Goal: Task Accomplishment & Management: Complete application form

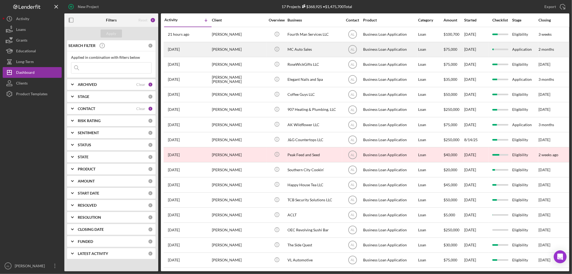
click at [215, 46] on div "[PERSON_NAME]" at bounding box center [239, 49] width 54 height 14
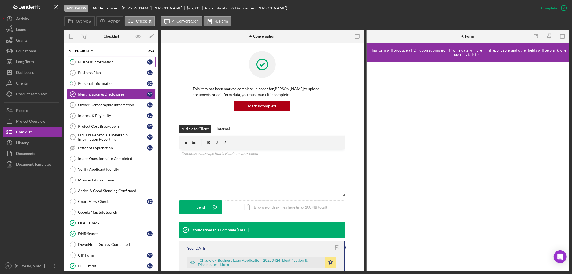
click at [98, 58] on link "1 Business Information S C" at bounding box center [111, 62] width 89 height 11
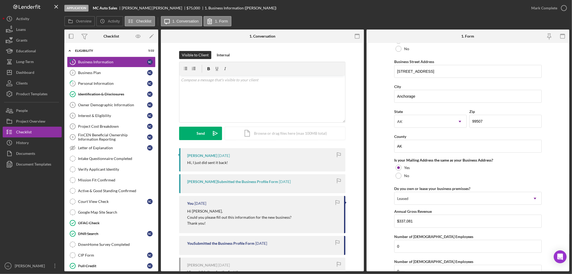
scroll to position [368, 0]
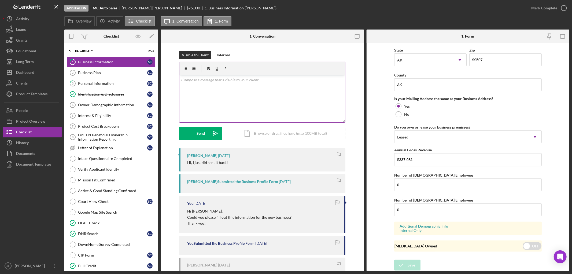
click at [298, 86] on div "v Color teal Color pink Remove color Add row above Add row below Add column bef…" at bounding box center [262, 98] width 166 height 47
drag, startPoint x: 388, startPoint y: 130, endPoint x: 388, endPoint y: 103, distance: 26.8
click at [388, 103] on form "Business Name MC Auto Sales DBA Business Start Date [DATE] Legal Structure LLC …" at bounding box center [468, 157] width 203 height 228
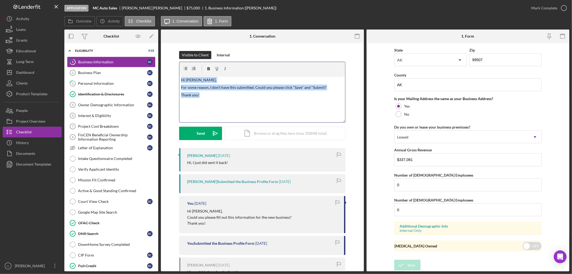
drag, startPoint x: 307, startPoint y: 101, endPoint x: 156, endPoint y: -10, distance: 188.1
click at [156, 0] on html "Application MC Auto Sales [PERSON_NAME] $75,000 $18,750 1. Business Information…" at bounding box center [286, 137] width 572 height 274
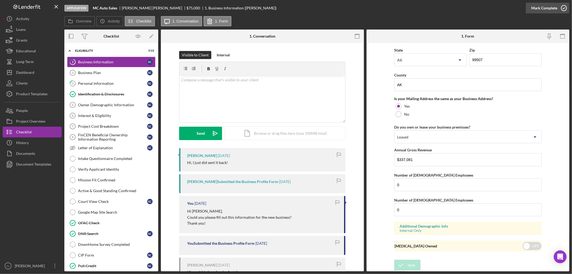
click at [566, 11] on icon "button" at bounding box center [564, 7] width 13 height 13
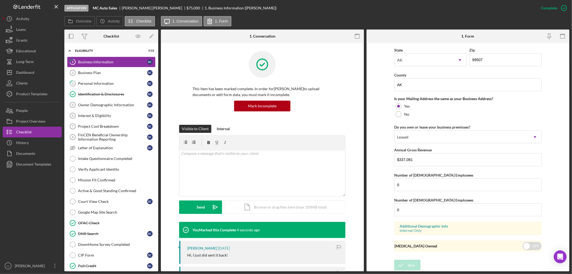
scroll to position [176, 0]
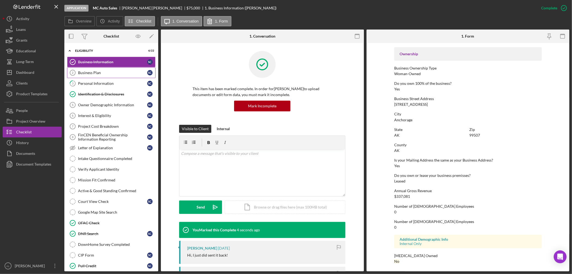
click at [125, 72] on div "Business Plan" at bounding box center [112, 73] width 69 height 4
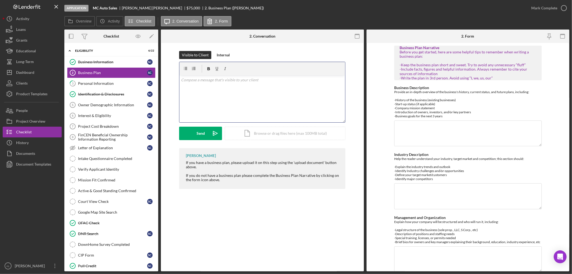
click at [234, 106] on div "v Color teal Color pink Remove color Add row above Add row below Add column bef…" at bounding box center [262, 98] width 166 height 47
click at [128, 83] on div "Personal Information" at bounding box center [112, 83] width 69 height 4
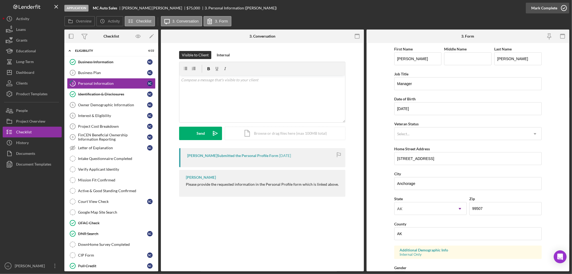
click at [567, 9] on icon "button" at bounding box center [564, 7] width 13 height 13
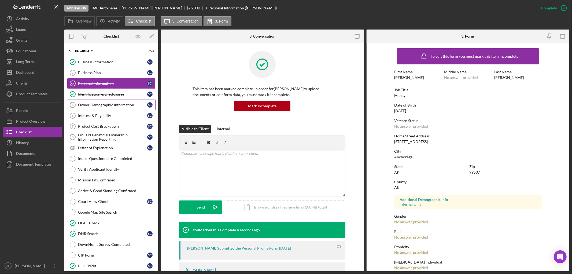
click at [132, 105] on div "Owner Demographic Information" at bounding box center [112, 105] width 69 height 4
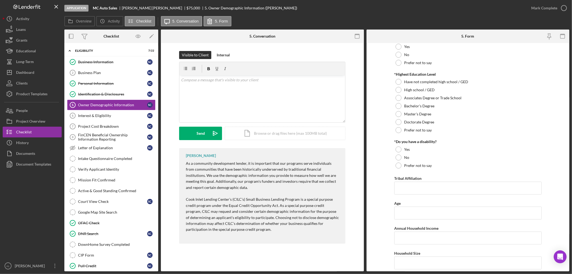
scroll to position [237, 0]
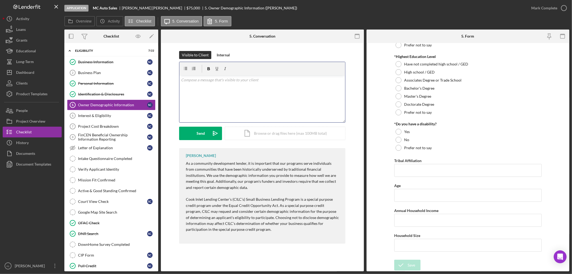
click at [288, 111] on div "v Color teal Color pink Remove color Add row above Add row below Add column bef…" at bounding box center [262, 98] width 166 height 47
click at [103, 115] on div "Interest & Eligibility" at bounding box center [112, 115] width 69 height 4
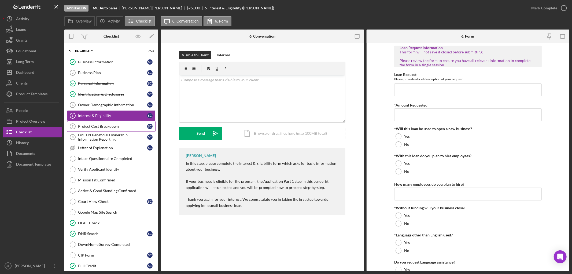
click at [105, 129] on div "Project Cost Breakdown" at bounding box center [112, 126] width 69 height 4
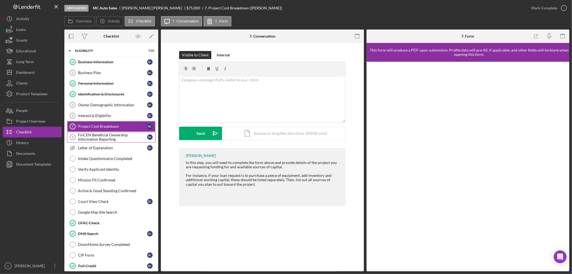
click at [106, 133] on div "FinCEN Beneficial Ownership Information Reporting" at bounding box center [112, 137] width 69 height 9
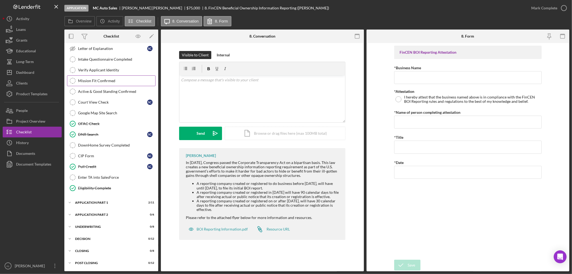
scroll to position [100, 0]
click at [111, 200] on div "Icon/Expander Application Part 1 2 / 11" at bounding box center [111, 202] width 94 height 11
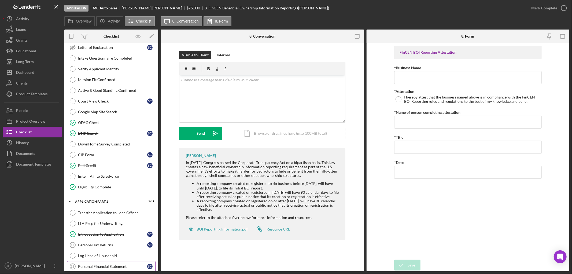
drag, startPoint x: 111, startPoint y: 200, endPoint x: 109, endPoint y: 264, distance: 63.9
click at [109, 264] on link "Personal Financial Statement 11 Personal Financial Statement S C" at bounding box center [111, 266] width 89 height 11
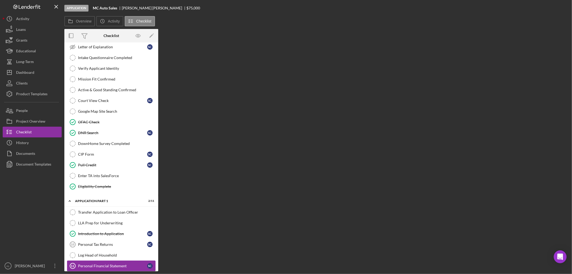
click at [109, 264] on link "Personal Financial Statement 11 Personal Financial Statement S C" at bounding box center [111, 266] width 89 height 11
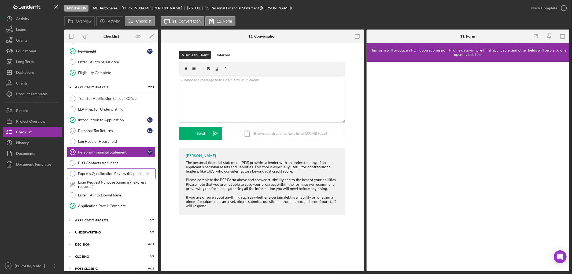
scroll to position [222, 0]
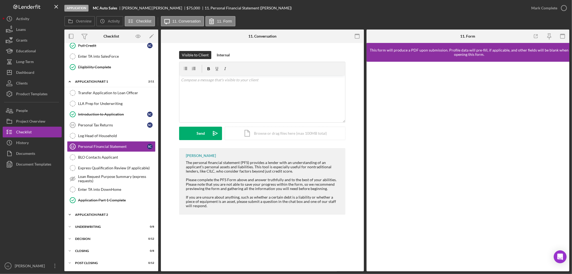
click at [113, 213] on div "Icon/Expander Application Part 2 0 / 6" at bounding box center [111, 214] width 94 height 11
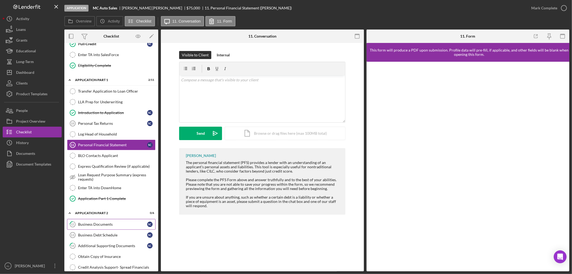
click at [112, 222] on link "12 Business Documents S C" at bounding box center [111, 224] width 89 height 11
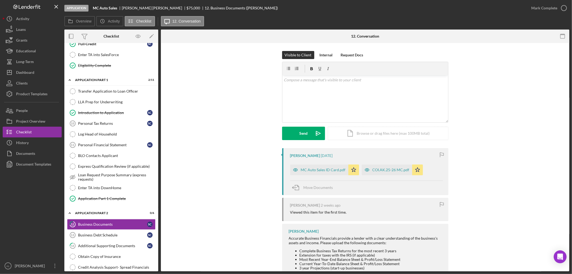
scroll to position [42, 0]
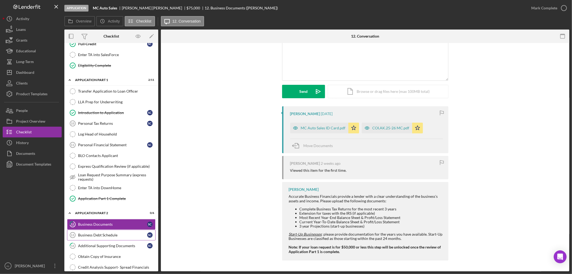
click at [117, 237] on div "Business Debt Schedule" at bounding box center [112, 235] width 69 height 4
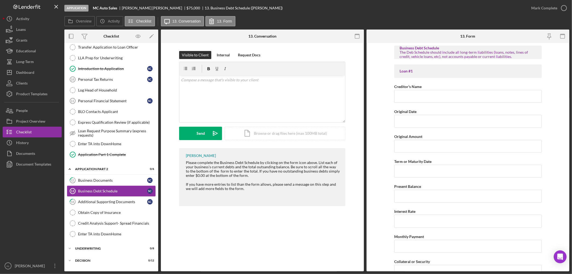
scroll to position [267, 0]
click at [114, 201] on div "Additional Supporting Documents" at bounding box center [112, 201] width 69 height 4
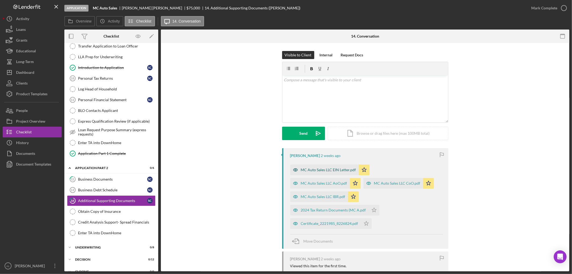
click at [321, 166] on div "MC Auto Sales LLC EIN Letter.pdf" at bounding box center [324, 169] width 69 height 11
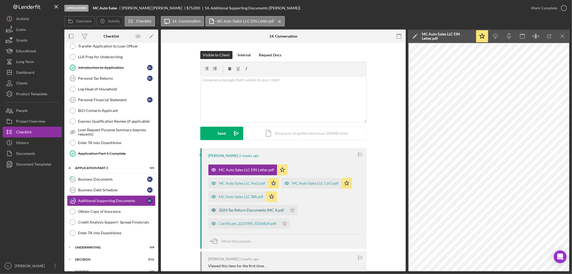
click at [251, 207] on div "2024 Tax Return Documents (MC A.pdf" at bounding box center [247, 210] width 79 height 11
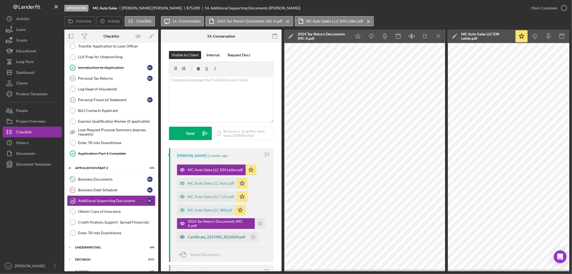
click at [237, 239] on div "Certificate_2221985_8226824.pdf" at bounding box center [212, 237] width 71 height 11
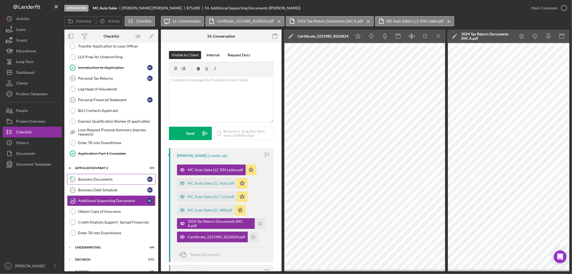
click at [113, 179] on div "Business Documents" at bounding box center [112, 179] width 69 height 4
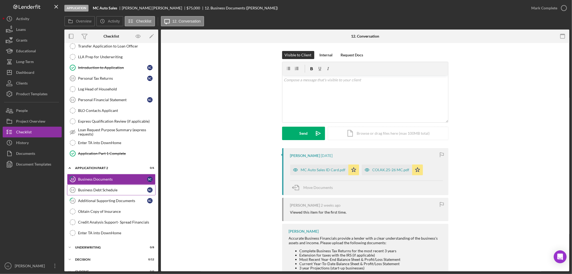
click at [113, 190] on div "Business Debt Schedule" at bounding box center [112, 190] width 69 height 4
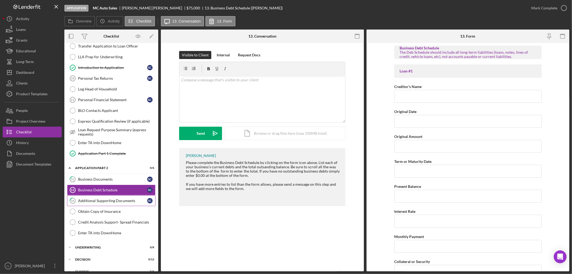
click at [114, 201] on div "Additional Supporting Documents" at bounding box center [112, 201] width 69 height 4
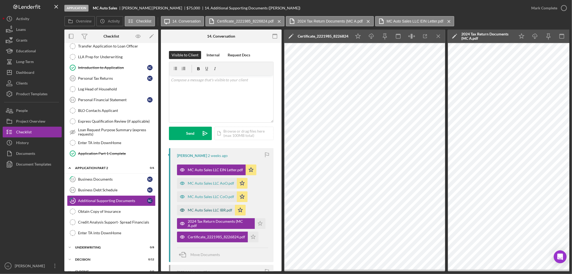
click at [215, 213] on div "MC Auto Sales LLC IBR.pdf" at bounding box center [206, 210] width 58 height 11
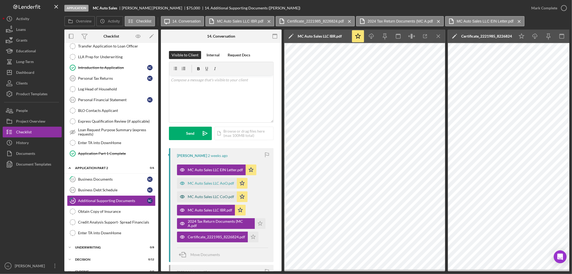
click at [211, 195] on div "MC Auto Sales LLC CoO.pdf" at bounding box center [211, 197] width 46 height 4
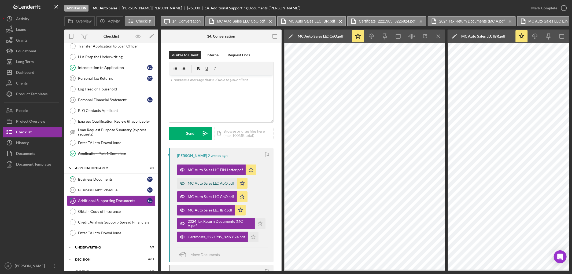
click at [215, 186] on div "MC Auto Sales LLC AoO.pdf" at bounding box center [207, 183] width 60 height 11
click at [434, 35] on icon "Icon/Menu Close" at bounding box center [439, 36] width 12 height 12
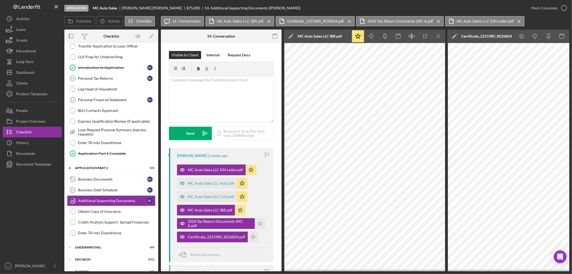
click at [434, 35] on icon "Icon/Menu Close" at bounding box center [439, 36] width 12 height 12
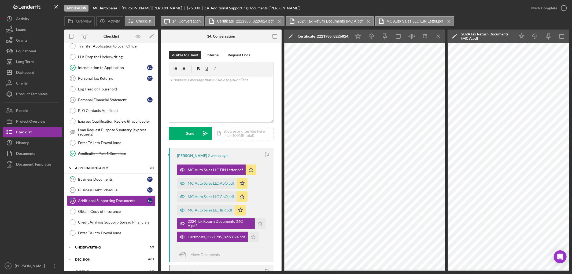
click at [434, 35] on icon "Icon/Menu Close" at bounding box center [439, 36] width 12 height 12
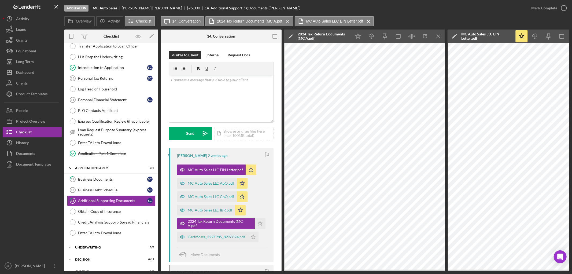
click at [434, 35] on icon "Icon/Menu Close" at bounding box center [439, 36] width 12 height 12
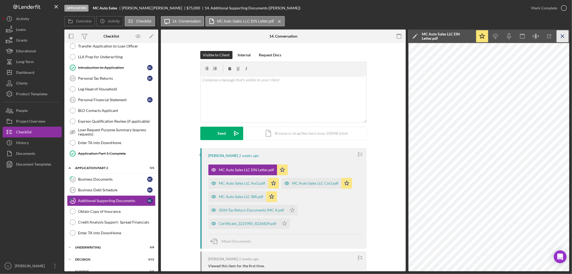
click at [559, 36] on icon "Icon/Menu Close" at bounding box center [563, 36] width 12 height 12
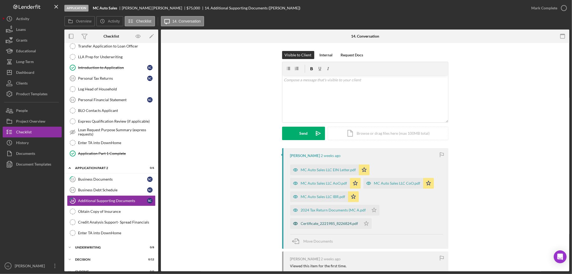
scroll to position [74, 0]
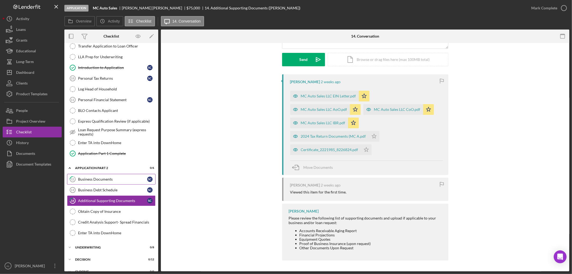
click at [112, 181] on div "Business Documents" at bounding box center [112, 179] width 69 height 4
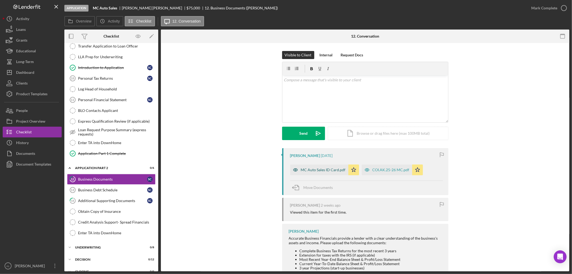
click at [324, 168] on div "MC Auto Sales ID Card.pdf" at bounding box center [323, 170] width 45 height 4
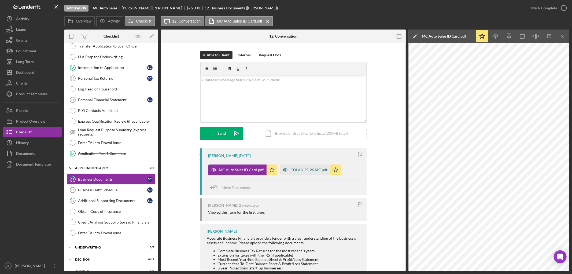
click at [309, 168] on div "COI.AK.25-26 MC.pdf" at bounding box center [309, 170] width 37 height 4
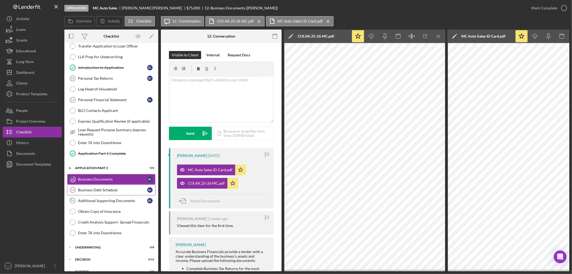
click at [109, 190] on div "Business Debt Schedule" at bounding box center [112, 190] width 69 height 4
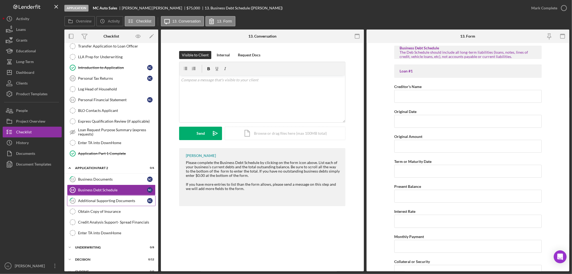
click at [112, 197] on link "14 Additional Supporting Documents S C" at bounding box center [111, 200] width 89 height 11
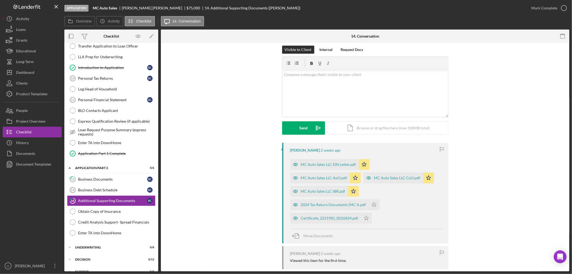
scroll to position [4, 0]
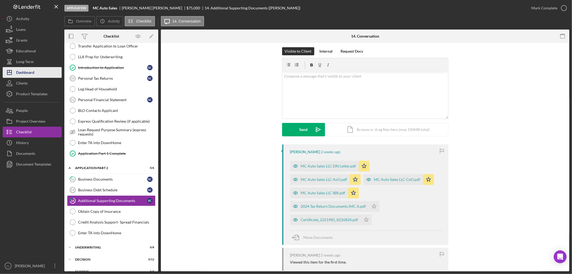
click at [44, 75] on button "Icon/Dashboard Dashboard" at bounding box center [32, 72] width 59 height 11
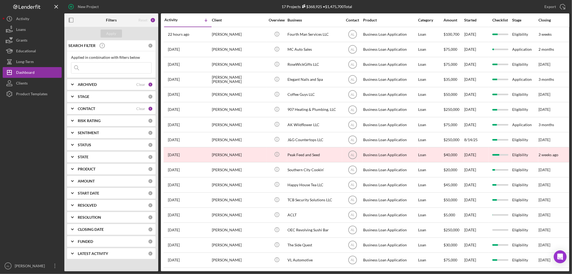
click at [96, 82] on div "ARCHIVED Clear 1" at bounding box center [115, 84] width 75 height 11
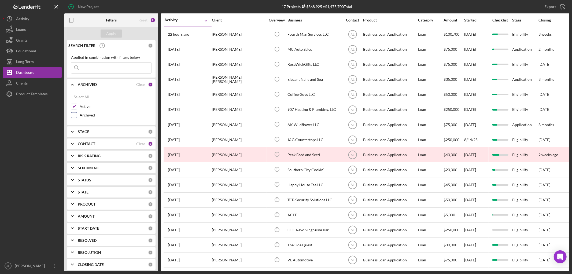
click at [86, 115] on label "Archived" at bounding box center [116, 114] width 72 height 5
click at [77, 115] on input "Archived" at bounding box center [73, 114] width 5 height 5
checkbox input "true"
click at [111, 35] on div "Apply" at bounding box center [112, 34] width 10 height 8
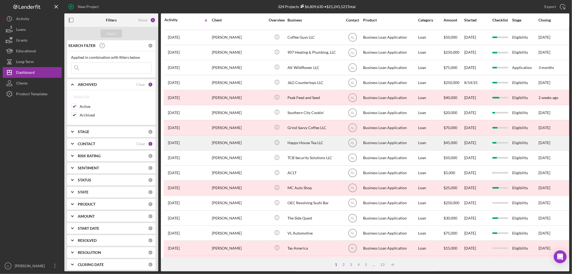
scroll to position [58, 0]
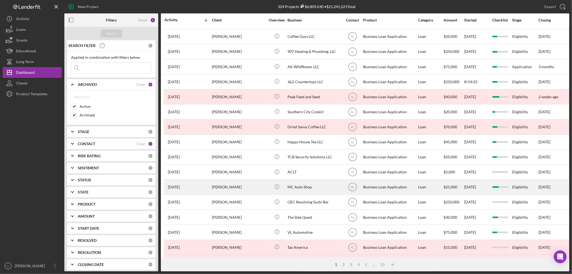
click at [243, 193] on div "[PERSON_NAME]" at bounding box center [239, 187] width 54 height 14
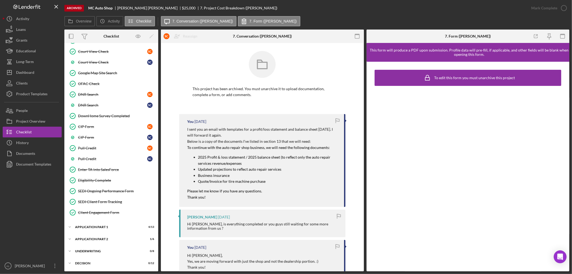
scroll to position [230, 0]
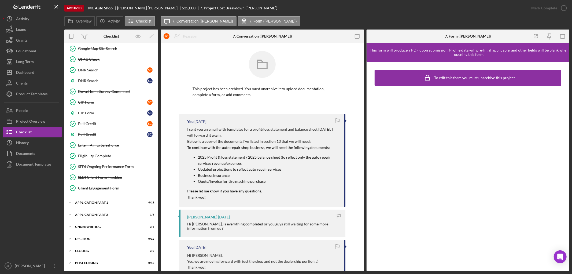
click at [115, 196] on div "Business Information Business Information S C Business Plan Business Plan S C P…" at bounding box center [111, 17] width 94 height 357
click at [110, 204] on div "Application Part 1" at bounding box center [113, 202] width 76 height 3
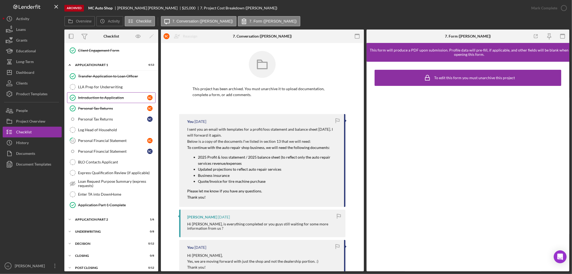
scroll to position [374, 0]
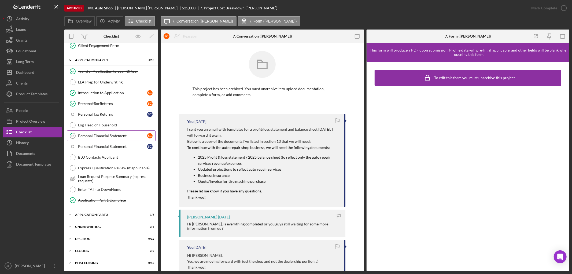
click at [97, 130] on link "12 Personal Financial Statement S C" at bounding box center [111, 135] width 89 height 11
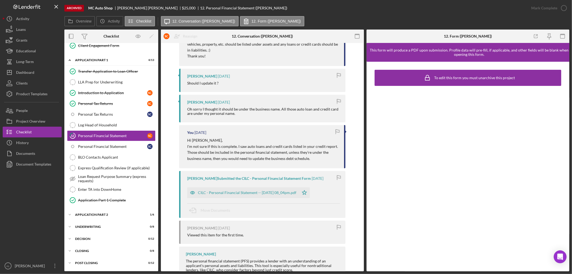
scroll to position [98, 0]
click at [273, 187] on div "CILC - Personal Financial Statement -- [DATE] 08_04pm.pdf" at bounding box center [243, 191] width 112 height 11
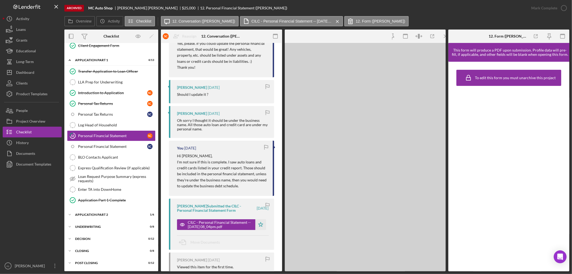
scroll to position [104, 0]
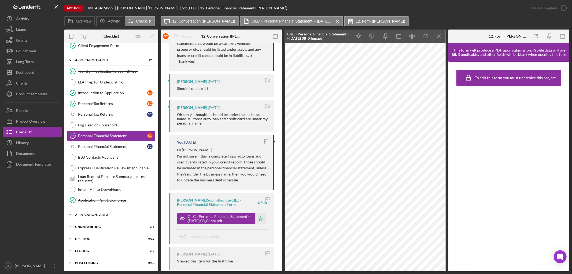
click at [110, 211] on div "Icon/Expander Application Part 2 1 / 6" at bounding box center [111, 214] width 94 height 11
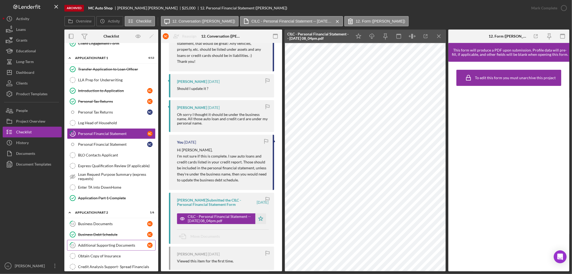
click at [112, 245] on link "15 Additional Supporting Documents S C" at bounding box center [111, 245] width 89 height 11
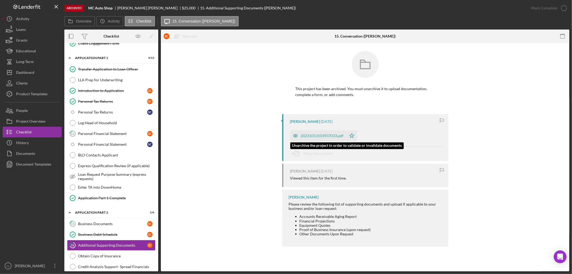
click at [308, 133] on div "20231013103937033.pdf" at bounding box center [318, 135] width 56 height 11
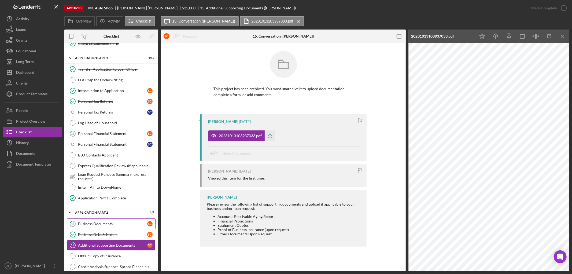
click at [112, 225] on div "Business Documents" at bounding box center [112, 224] width 69 height 4
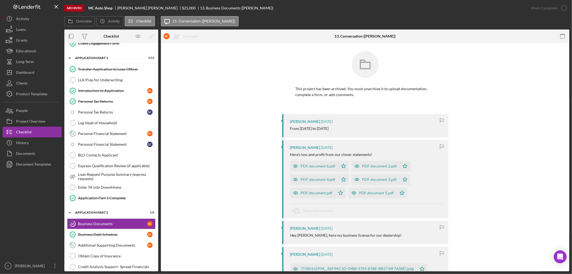
scroll to position [37, 0]
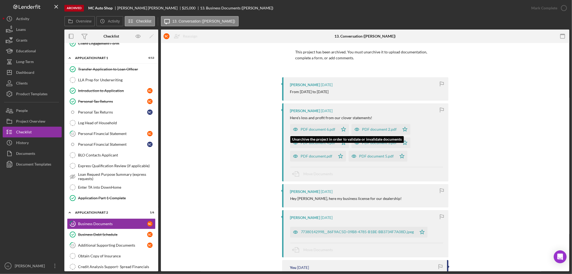
click at [317, 128] on div "PDF document 6.pdf" at bounding box center [318, 129] width 35 height 4
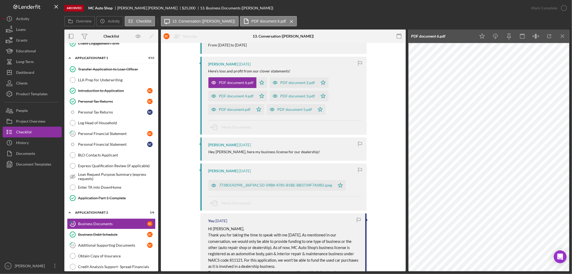
scroll to position [87, 0]
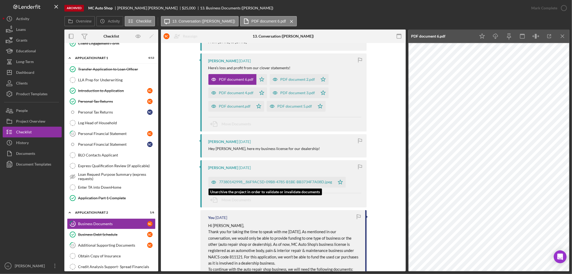
click at [296, 182] on div "77380142998__86F9AC5D-09B8-4785-B1BE-BB3734F7A08D.jpeg" at bounding box center [275, 182] width 113 height 4
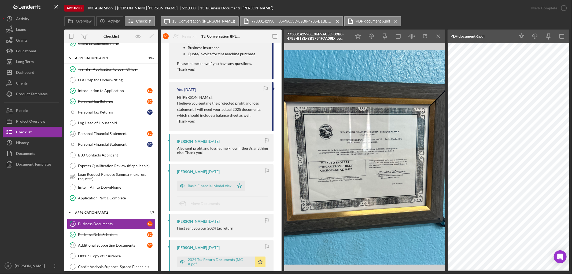
scroll to position [438, 0]
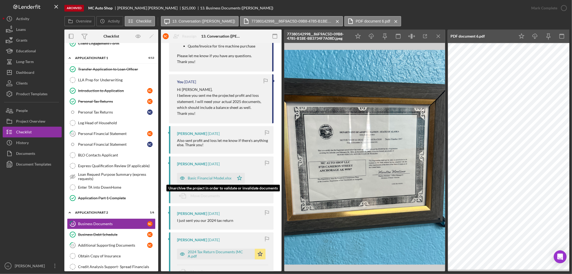
click at [226, 176] on div "Basic Financial Model.xlsx" at bounding box center [210, 178] width 44 height 4
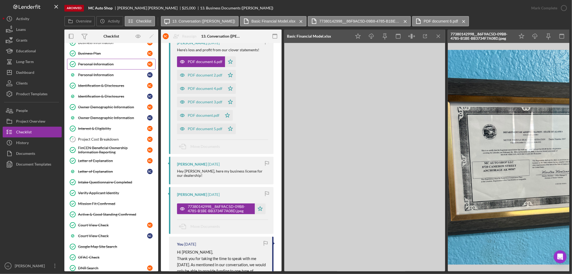
scroll to position [0, 0]
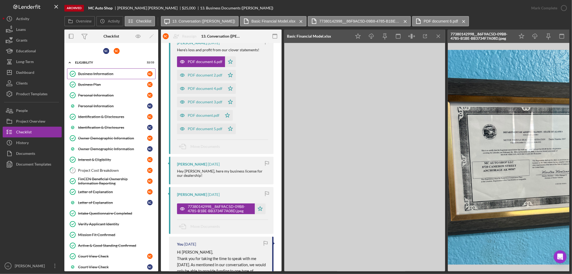
click at [120, 69] on link "Business Information Business Information S C" at bounding box center [111, 73] width 89 height 11
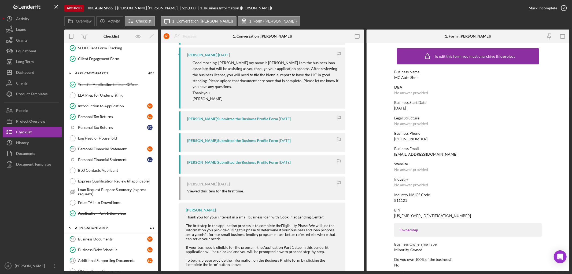
scroll to position [361, 0]
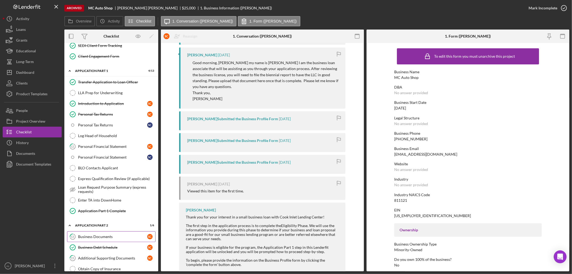
click at [111, 238] on div "Business Documents" at bounding box center [112, 236] width 69 height 4
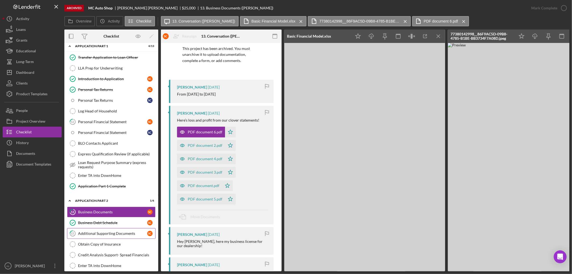
scroll to position [385, 0]
click at [123, 236] on div "Additional Supporting Documents" at bounding box center [112, 234] width 69 height 4
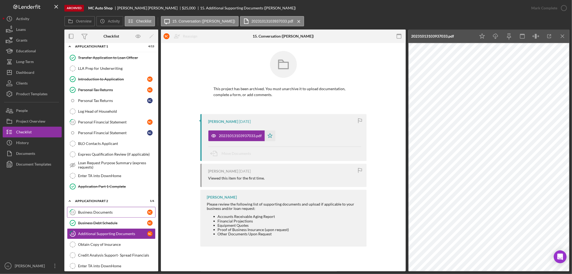
click at [132, 213] on div "Business Documents" at bounding box center [112, 212] width 69 height 4
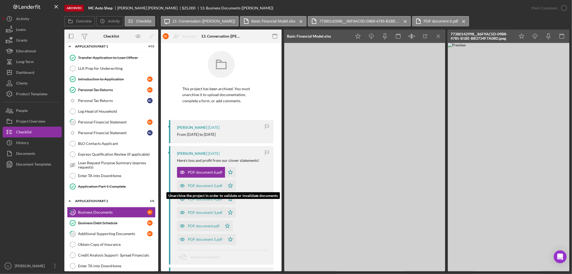
click at [203, 181] on div "PDF document 2.pdf" at bounding box center [201, 185] width 48 height 11
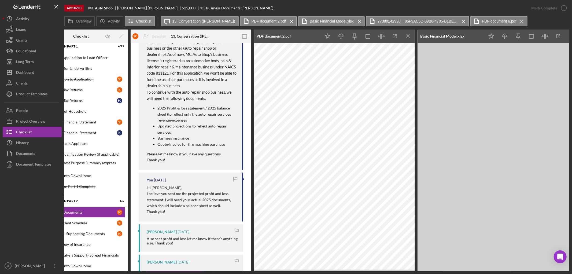
scroll to position [339, 0]
click at [224, 178] on div "You [DATE]" at bounding box center [192, 180] width 90 height 4
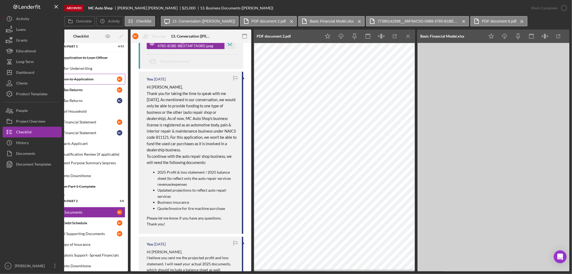
scroll to position [0, 0]
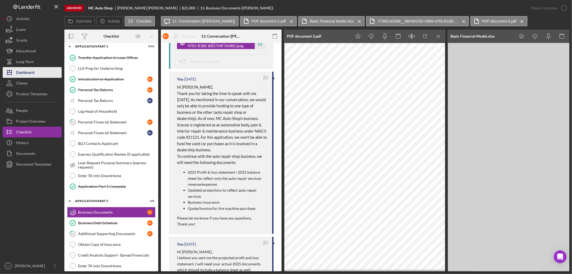
click at [45, 71] on button "Icon/Dashboard Dashboard" at bounding box center [32, 72] width 59 height 11
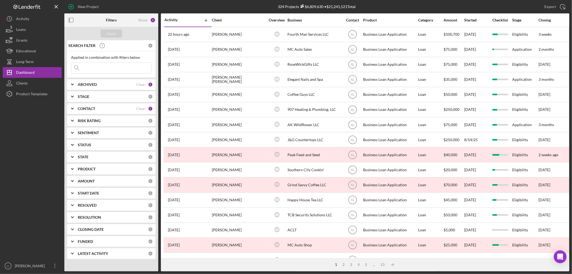
click at [130, 85] on div "ARCHIVED" at bounding box center [107, 84] width 58 height 4
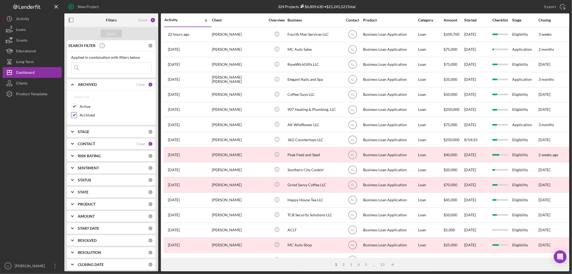
click at [91, 117] on label "Archived" at bounding box center [116, 114] width 72 height 5
click at [77, 117] on input "Archived" at bounding box center [73, 114] width 5 height 5
checkbox input "false"
click at [117, 33] on button "Apply" at bounding box center [111, 34] width 21 height 8
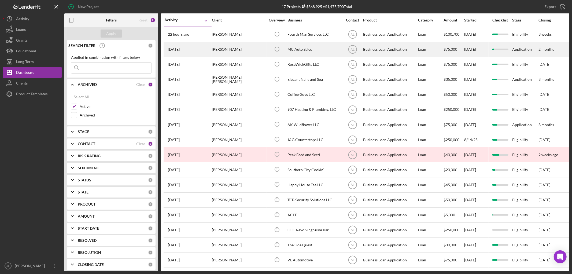
click at [195, 51] on div "[DATE] [PERSON_NAME]" at bounding box center [187, 49] width 47 height 14
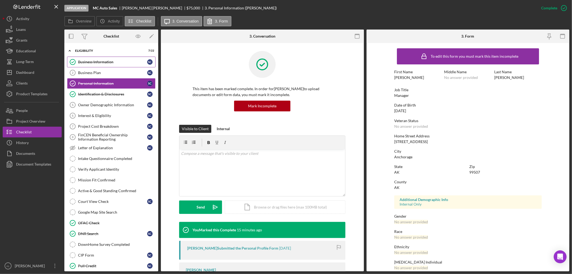
click at [109, 60] on div "Business Information" at bounding box center [112, 62] width 69 height 4
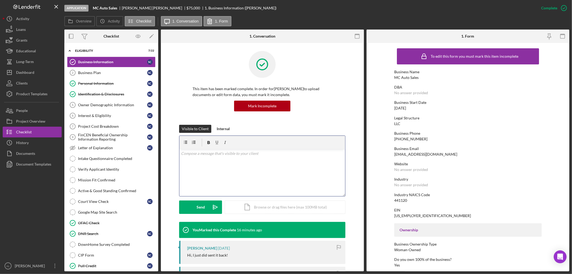
click at [203, 165] on div "v Color teal Color pink Remove color Add row above Add row below Add column bef…" at bounding box center [262, 172] width 166 height 47
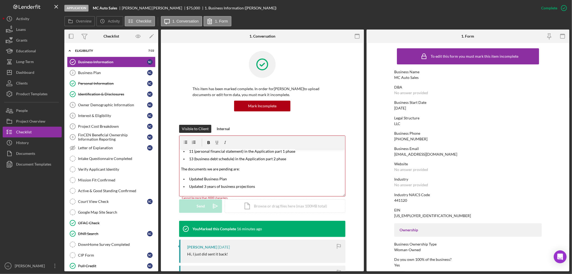
scroll to position [48, 0]
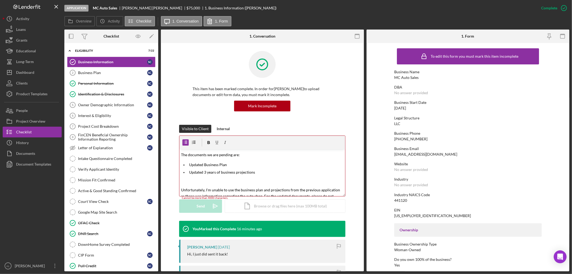
click at [210, 182] on p at bounding box center [266, 180] width 155 height 6
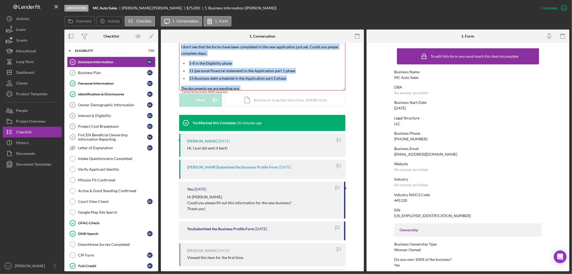
scroll to position [0, 0]
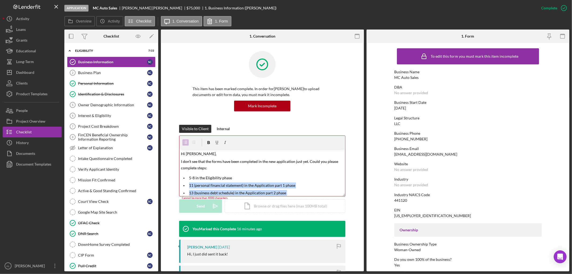
drag, startPoint x: 180, startPoint y: 180, endPoint x: 338, endPoint y: 175, distance: 158.6
click at [338, 175] on div "v Color teal Color pink Remove color Add row above Add row below Add column bef…" at bounding box center [262, 172] width 166 height 47
click at [211, 169] on p "I don't see that the forms have been completed in the new application just yet.…" at bounding box center [262, 164] width 163 height 13
drag, startPoint x: 200, startPoint y: 152, endPoint x: 158, endPoint y: 146, distance: 42.2
click at [158, 146] on div "Overview Internal Workflow Stage Application Icon/Dropdown Arrow Archive (can u…" at bounding box center [316, 151] width 505 height 242
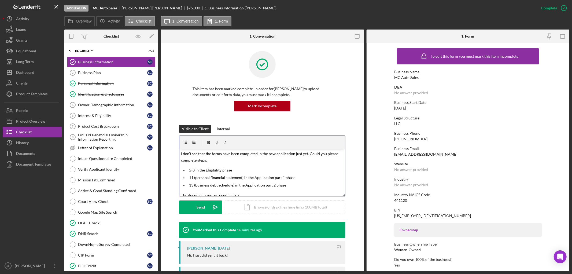
scroll to position [2, 0]
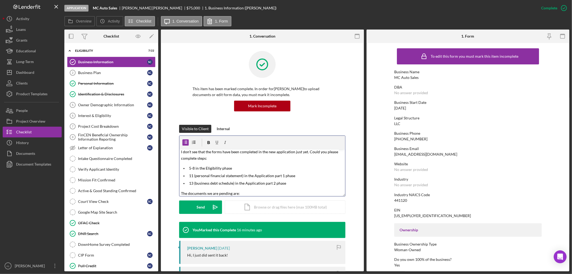
click at [207, 164] on div "v Color teal Color pink Remove color Add row above Add row below Add column bef…" at bounding box center [262, 172] width 166 height 47
click at [234, 166] on p "5-8 in the Eligibility phase" at bounding box center [266, 168] width 155 height 6
drag, startPoint x: 295, startPoint y: 176, endPoint x: 243, endPoint y: 174, distance: 52.1
click at [243, 174] on p "11 (personal financial statement) in the Application part 1 phase" at bounding box center [266, 176] width 155 height 6
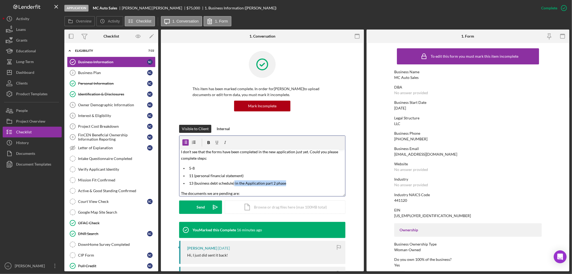
drag, startPoint x: 288, startPoint y: 182, endPoint x: 233, endPoint y: 184, distance: 55.6
click at [233, 184] on p "13 (business debt schedule) in the Application part 2 phase" at bounding box center [266, 183] width 155 height 6
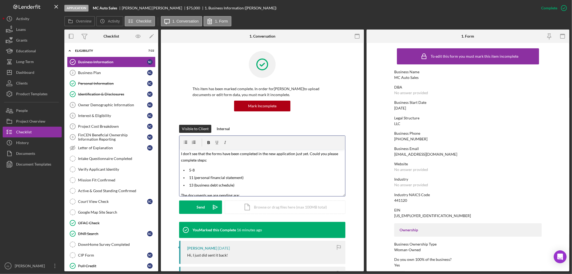
click at [181, 154] on mark "I don't see that the forms have been completed in the new application just yet.…" at bounding box center [260, 156] width 158 height 11
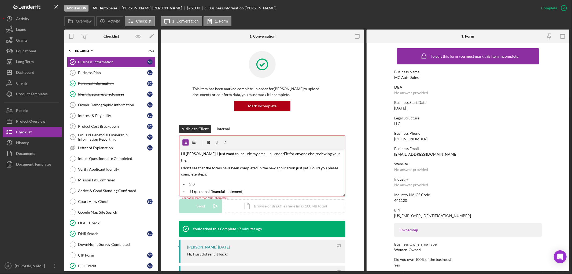
click at [240, 173] on div "v Color teal Color pink Remove color Add row above Add row below Add column bef…" at bounding box center [262, 172] width 166 height 47
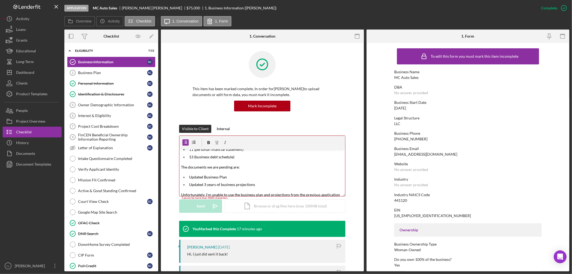
scroll to position [42, 0]
click at [248, 164] on p "The documents we are pending are:" at bounding box center [262, 167] width 163 height 6
drag, startPoint x: 204, startPoint y: 181, endPoint x: 158, endPoint y: 180, distance: 46.2
click at [158, 180] on div "Overview Internal Workflow Stage Application Icon/Dropdown Arrow Archive (can u…" at bounding box center [316, 151] width 505 height 242
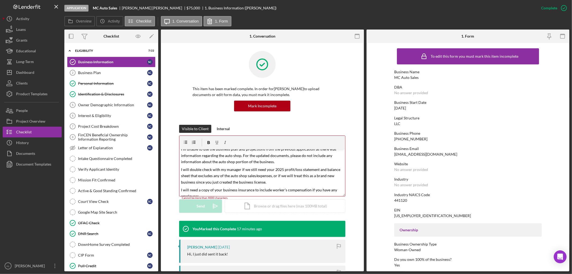
scroll to position [92, 0]
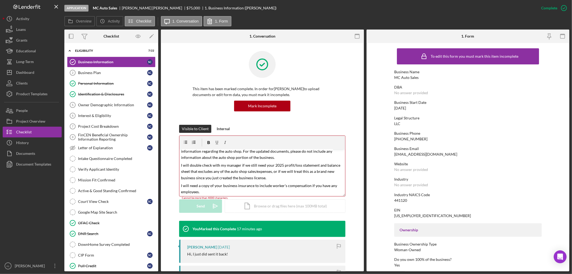
click at [274, 172] on p "I will double check with my manager if we still need your 2025 profit/loss stat…" at bounding box center [262, 171] width 163 height 19
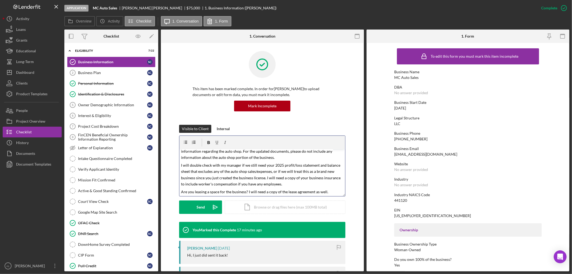
click at [291, 181] on div "v Color teal Color pink Remove color Add row above Add row below Add column bef…" at bounding box center [262, 172] width 166 height 47
click at [290, 179] on p "I will double check with my manager if we still need your 2025 profit/loss stat…" at bounding box center [262, 174] width 163 height 25
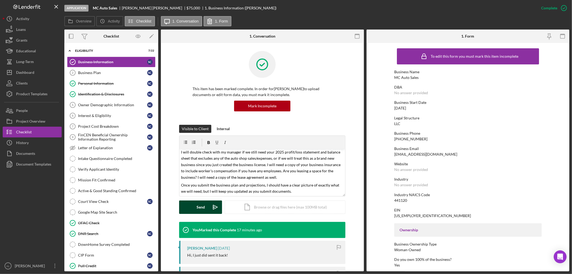
click at [207, 205] on button "Send Icon/icon-invite-send" at bounding box center [200, 206] width 43 height 13
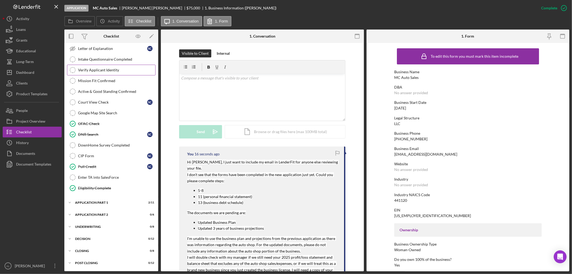
scroll to position [100, 0]
click at [106, 203] on div "Application Part 1" at bounding box center [113, 202] width 76 height 3
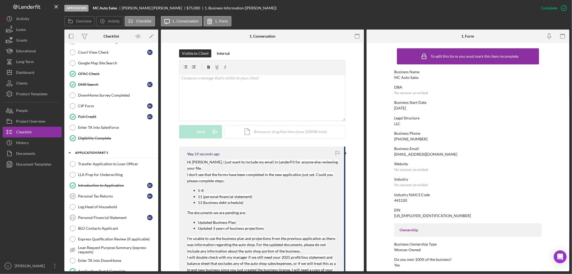
scroll to position [150, 0]
click at [105, 195] on div "Personal Tax Returns" at bounding box center [112, 195] width 69 height 4
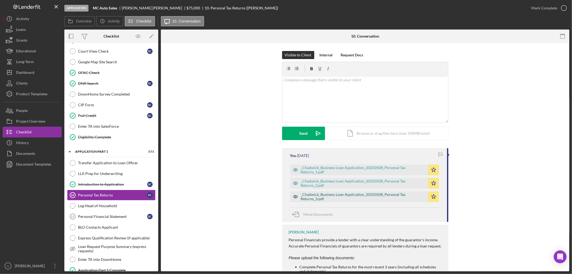
click at [306, 199] on div "_Chadwick_Business Loan Application_20250508_Personal Tax Returns_3.pdf" at bounding box center [363, 196] width 125 height 9
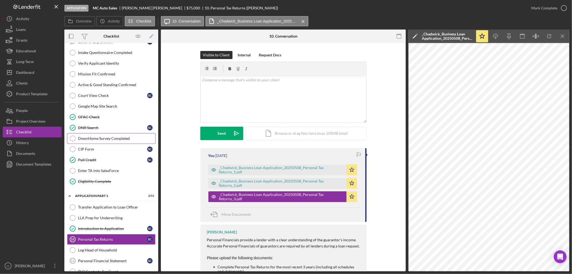
scroll to position [106, 0]
click at [101, 87] on div "Active & Good Standing Confirmed" at bounding box center [116, 85] width 77 height 4
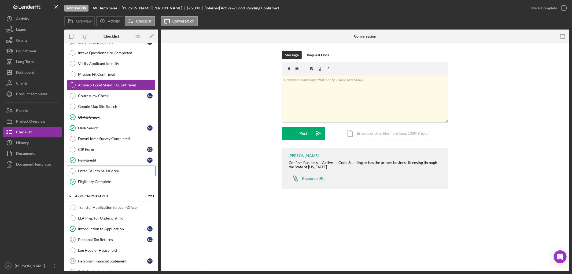
scroll to position [222, 0]
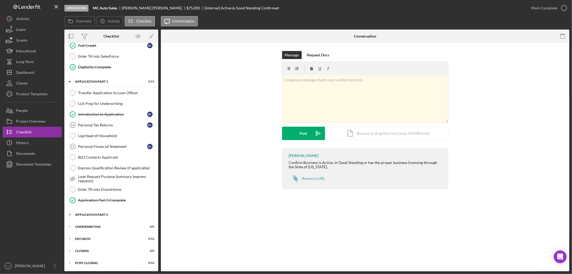
click at [113, 212] on div "Icon/Expander Application Part 2 0 / 6" at bounding box center [111, 214] width 94 height 11
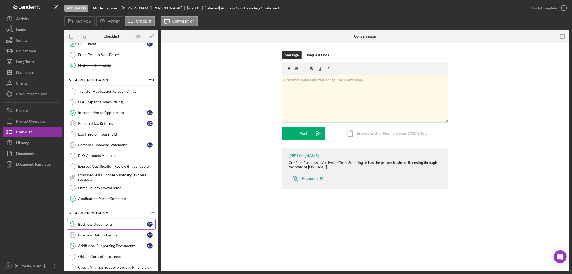
click at [111, 226] on div "Business Documents" at bounding box center [112, 224] width 69 height 4
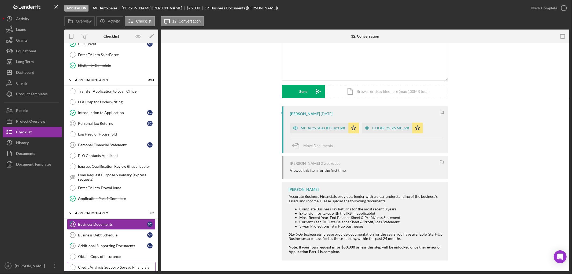
scroll to position [42, 0]
click at [116, 247] on div "Additional Supporting Documents" at bounding box center [112, 246] width 69 height 4
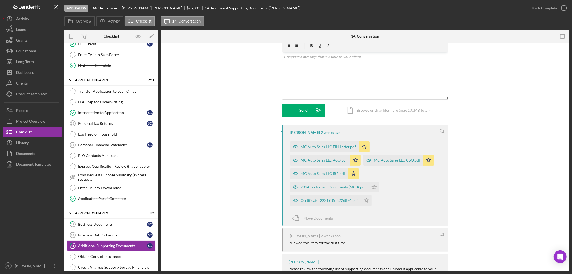
scroll to position [23, 0]
click at [316, 149] on div "MC Auto Sales LLC EIN Letter.pdf" at bounding box center [328, 147] width 55 height 4
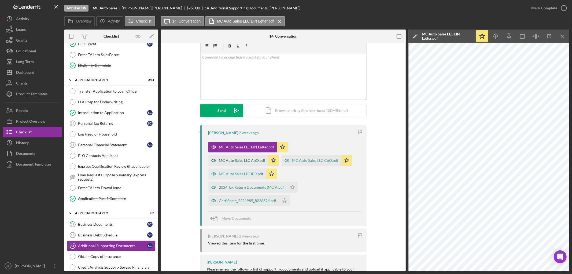
click at [250, 158] on div "MC Auto Sales LLC AoO.pdf" at bounding box center [242, 160] width 46 height 4
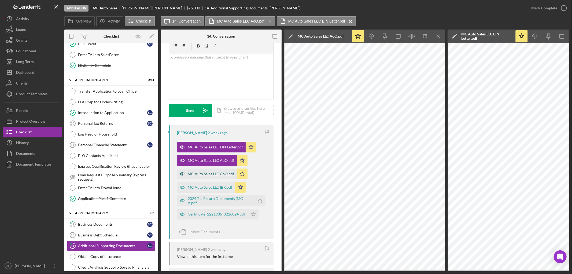
click at [203, 173] on div "MC Auto Sales LLC CoO.pdf" at bounding box center [211, 174] width 46 height 4
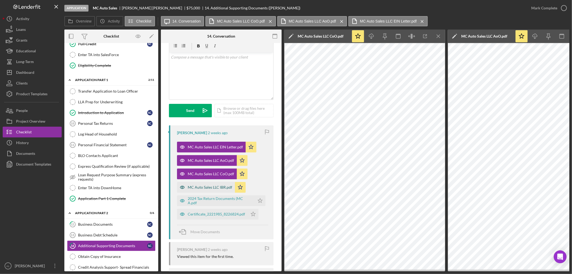
click at [202, 191] on div "MC Auto Sales LLC IBR.pdf" at bounding box center [206, 187] width 58 height 11
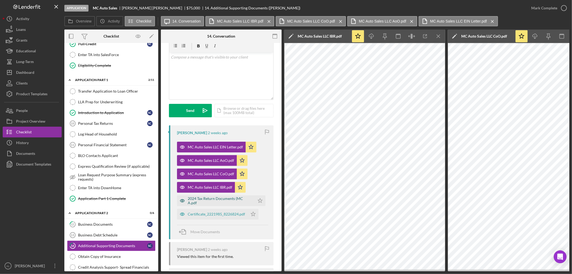
click at [203, 199] on div "2024 Tax Return Documents (MC A.pdf" at bounding box center [220, 200] width 64 height 9
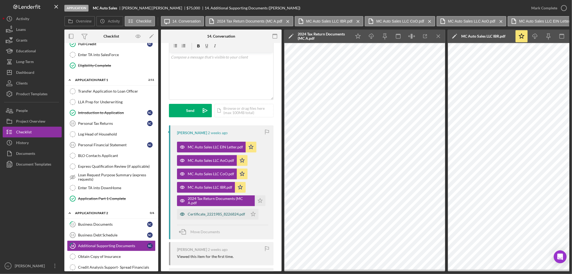
click at [232, 217] on div "Certificate_2221985_8226824.pdf" at bounding box center [212, 214] width 71 height 11
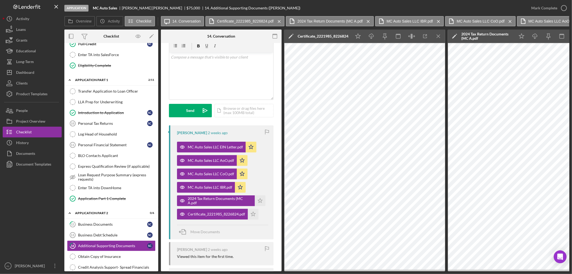
click at [225, 231] on div "Move Documents" at bounding box center [222, 232] width 91 height 14
click at [196, 227] on div "Move Documents" at bounding box center [205, 231] width 30 height 13
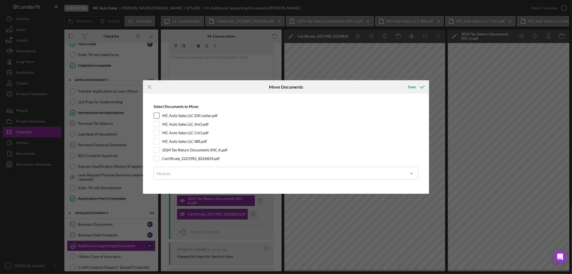
click at [189, 116] on label "MC Auto Sales LLC EIN Letter.pdf" at bounding box center [189, 115] width 55 height 5
click at [159, 116] on input "MC Auto Sales LLC EIN Letter.pdf" at bounding box center [156, 115] width 5 height 5
checkbox input "true"
click at [190, 122] on label "MC Auto Sales LLC AoO.pdf" at bounding box center [185, 124] width 46 height 5
click at [159, 122] on input "MC Auto Sales LLC AoO.pdf" at bounding box center [156, 124] width 5 height 5
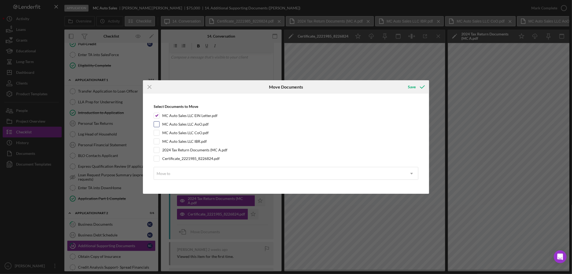
checkbox input "true"
click at [191, 129] on div "Select Documents to Move MC Auto Sales LLC EIN Letter.pdf MC Auto Sales LLC AoO…" at bounding box center [286, 143] width 281 height 95
click at [191, 131] on label "MC Auto Sales LLC CoO.pdf" at bounding box center [185, 132] width 46 height 5
click at [159, 131] on input "MC Auto Sales LLC CoO.pdf" at bounding box center [156, 132] width 5 height 5
checkbox input "true"
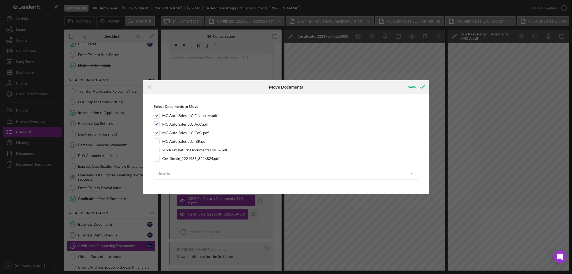
click at [192, 145] on div "Select Documents to Move MC Auto Sales LLC EIN Letter.pdf MC Auto Sales LLC AoO…" at bounding box center [286, 143] width 281 height 95
click at [193, 141] on label "MC Auto Sales LLC IBR.pdf" at bounding box center [184, 141] width 45 height 5
click at [159, 141] on input "MC Auto Sales LLC IBR.pdf" at bounding box center [156, 141] width 5 height 5
checkbox input "true"
click at [193, 160] on label "Certificate_2221985_8226824.pdf" at bounding box center [190, 158] width 57 height 5
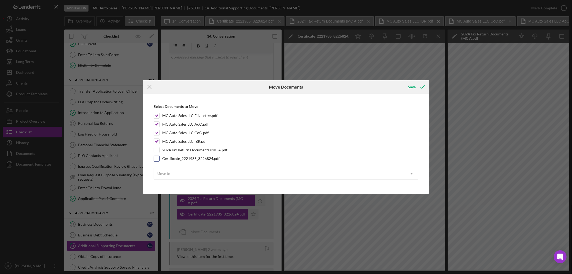
click at [159, 160] on input "Certificate_2221985_8226824.pdf" at bounding box center [156, 158] width 5 height 5
checkbox input "true"
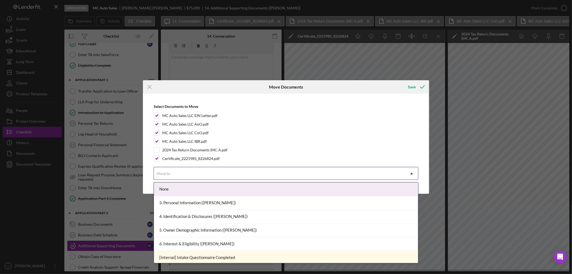
click at [198, 176] on div "Move to" at bounding box center [279, 173] width 251 height 12
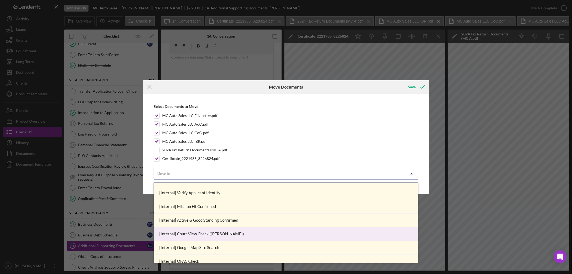
scroll to position [78, 0]
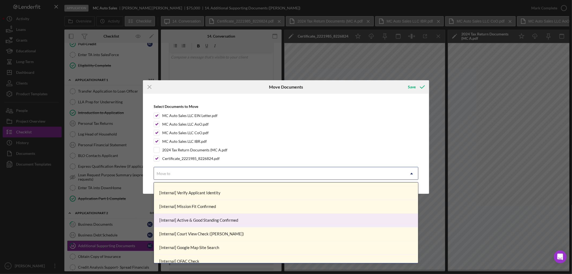
click at [199, 217] on div "[Internal] Active & Good Standing Confirmed" at bounding box center [286, 221] width 264 height 14
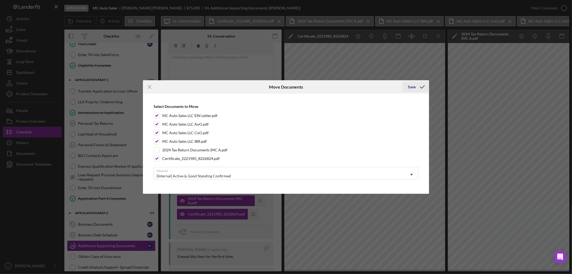
click at [419, 88] on icon "submit" at bounding box center [422, 86] width 13 height 13
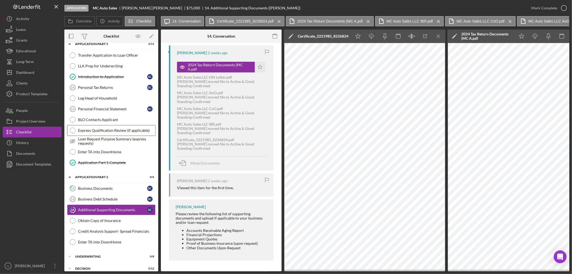
scroll to position [258, 0]
click at [38, 72] on button "Icon/Dashboard Dashboard" at bounding box center [32, 72] width 59 height 11
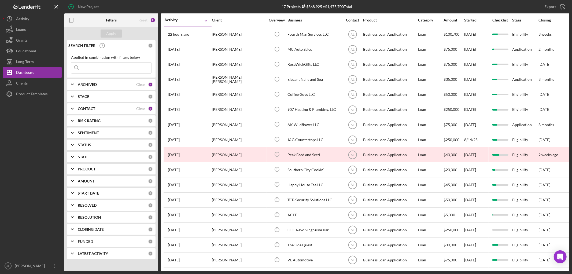
click at [122, 87] on div "ARCHIVED Clear 1" at bounding box center [115, 84] width 75 height 11
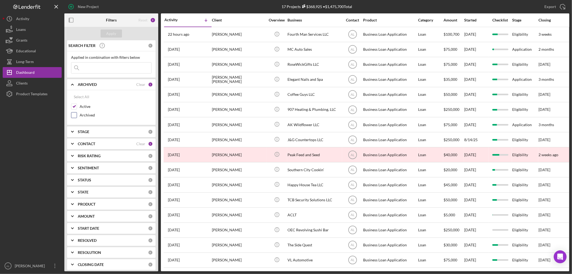
click at [90, 113] on label "Archived" at bounding box center [116, 114] width 72 height 5
click at [77, 113] on input "Archived" at bounding box center [73, 114] width 5 height 5
checkbox input "true"
click at [112, 32] on div "Apply" at bounding box center [112, 34] width 10 height 8
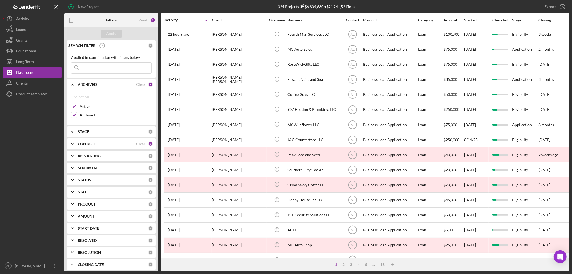
scroll to position [56, 0]
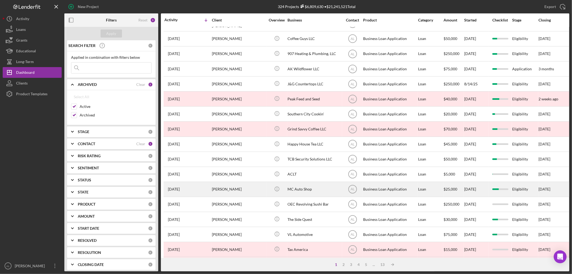
click at [210, 192] on div "[DATE] [PERSON_NAME]" at bounding box center [187, 189] width 47 height 14
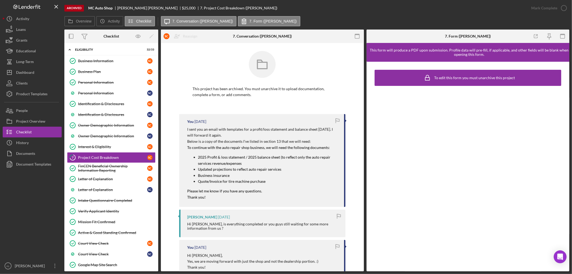
scroll to position [230, 0]
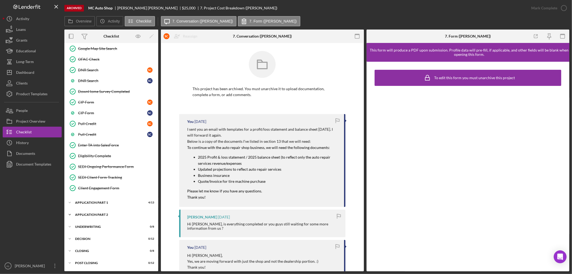
click at [115, 210] on div "Icon/Expander Application Part 2 1 / 6" at bounding box center [111, 214] width 94 height 11
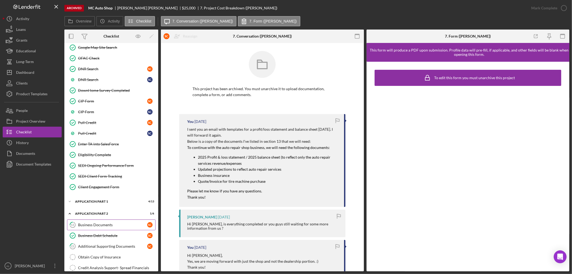
click at [113, 227] on div "Business Documents" at bounding box center [112, 225] width 69 height 4
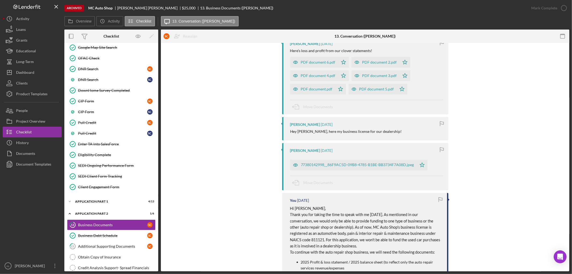
scroll to position [106, 0]
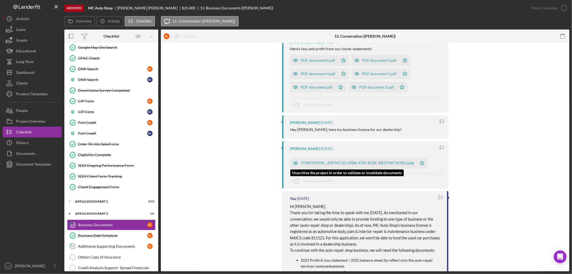
click at [339, 161] on div "77380142998__86F9AC5D-09B8-4785-B1BE-BB3734F7A08D.jpeg" at bounding box center [357, 163] width 113 height 4
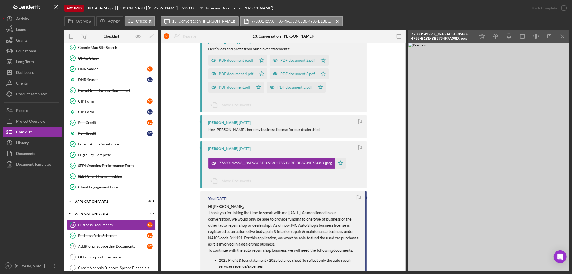
click at [486, 138] on img at bounding box center [489, 157] width 161 height 228
click at [123, 245] on link "15 Additional Supporting Documents S C" at bounding box center [111, 246] width 89 height 11
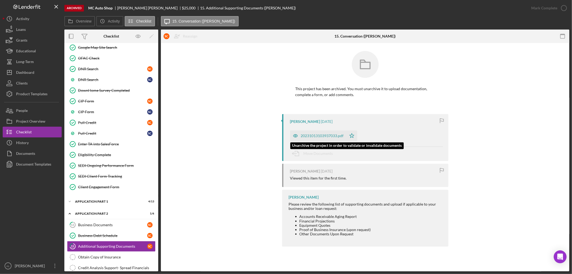
click at [317, 140] on div "20231013103937033.pdf" at bounding box center [318, 135] width 56 height 11
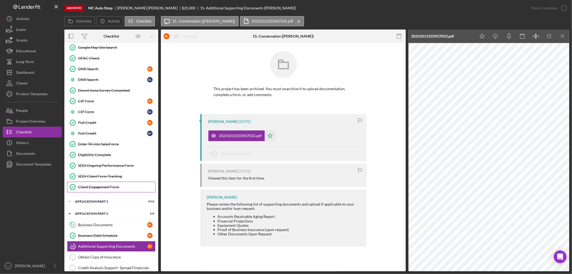
scroll to position [297, 0]
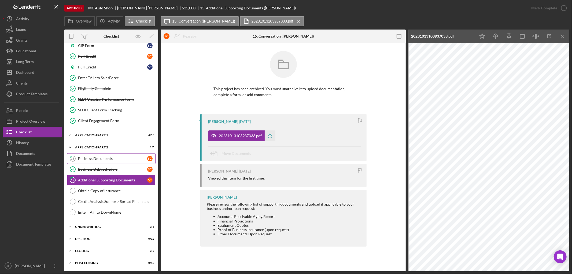
click at [121, 163] on link "13 Business Documents S C" at bounding box center [111, 158] width 89 height 11
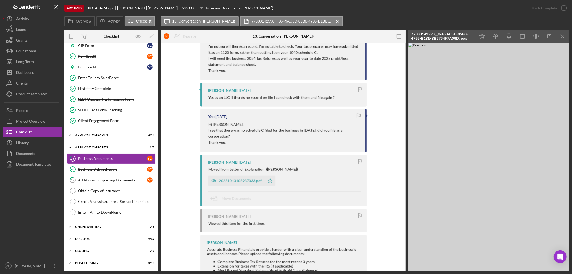
scroll to position [591, 0]
click at [239, 175] on div "20231013103937033.pdf" at bounding box center [236, 180] width 56 height 11
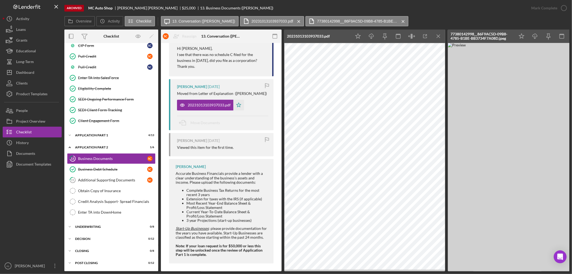
scroll to position [788, 0]
click at [29, 76] on div "Dashboard" at bounding box center [25, 73] width 18 height 12
